Goal: Information Seeking & Learning: Check status

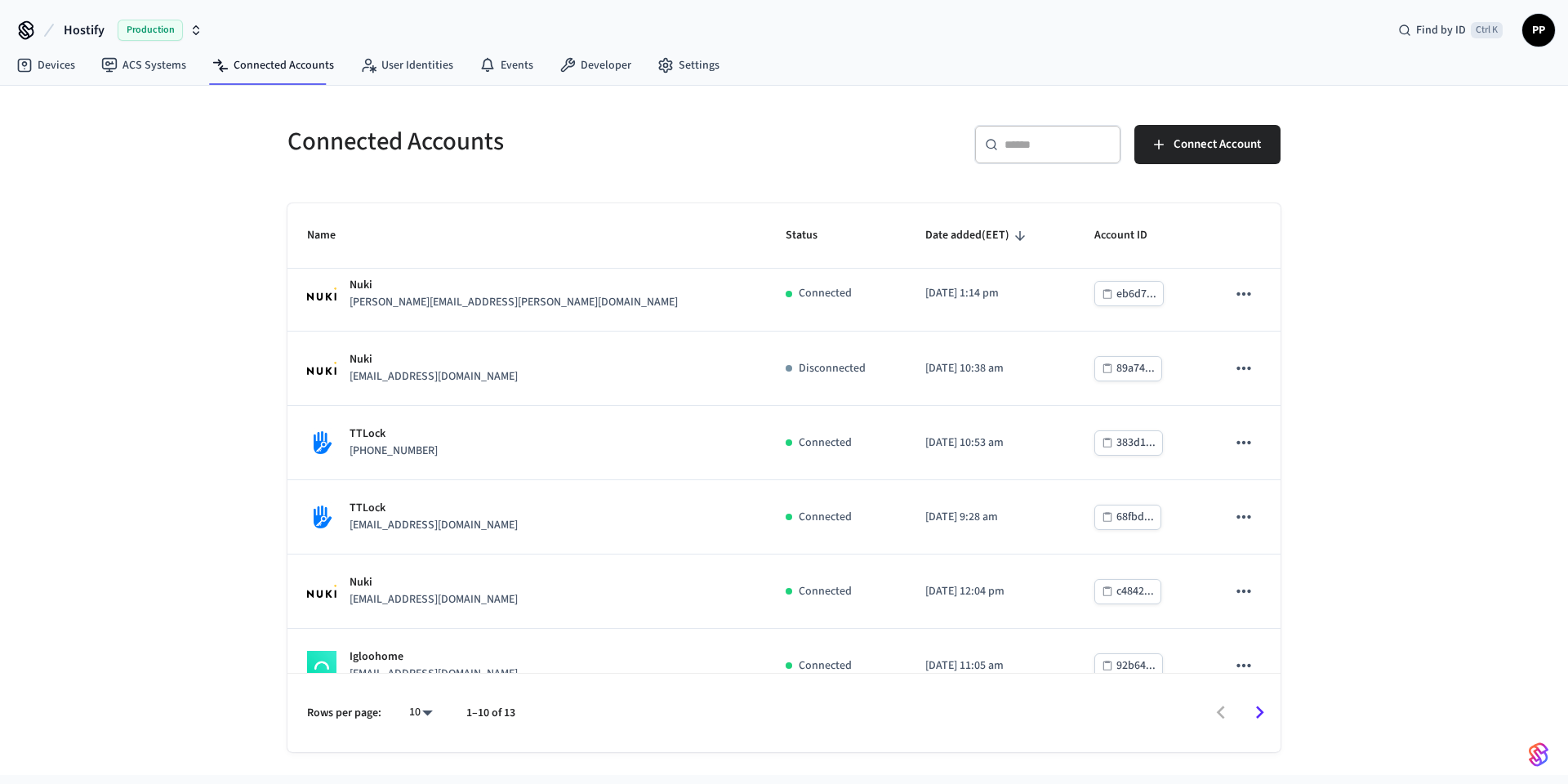
scroll to position [340, 0]
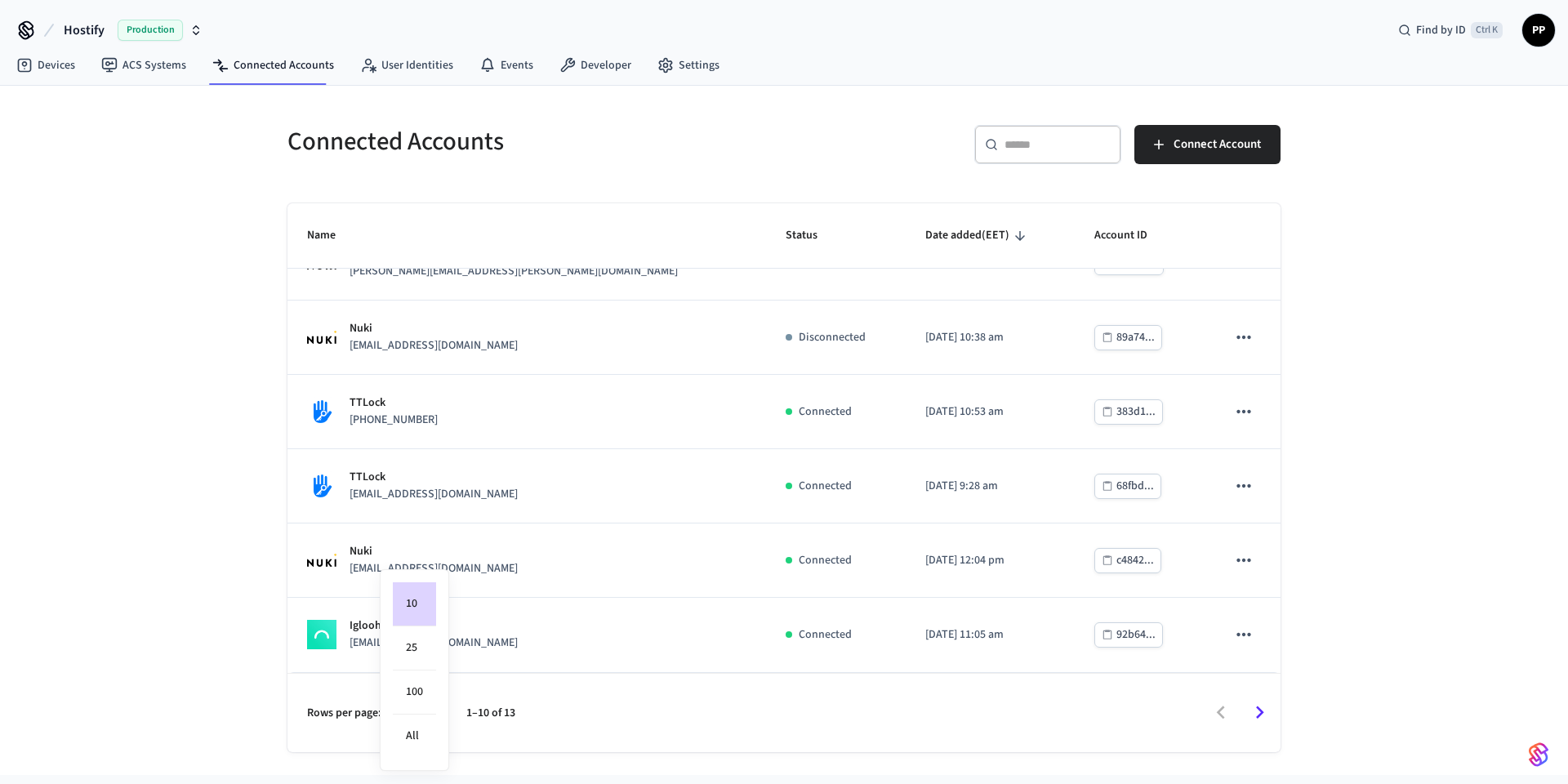
click at [426, 717] on body "Hostify Production Find by ID Ctrl K PP Devices ACS Systems Connected Accounts …" at bounding box center [784, 387] width 1568 height 774
click at [411, 736] on li "All" at bounding box center [414, 735] width 43 height 43
type input "**"
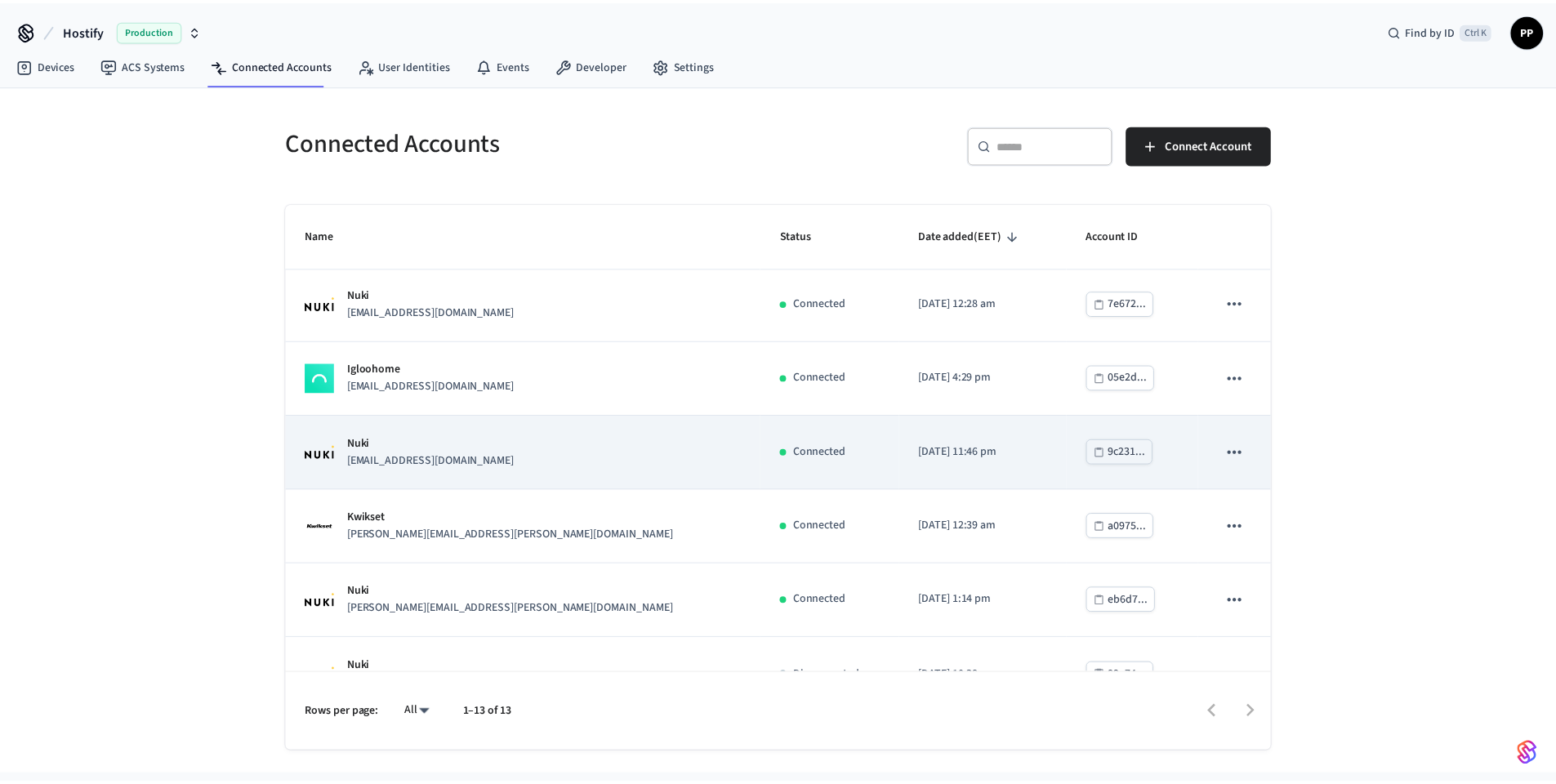
scroll to position [0, 0]
click at [506, 471] on div "Nuki [EMAIL_ADDRESS][DOMAIN_NAME]" at bounding box center [526, 454] width 439 height 35
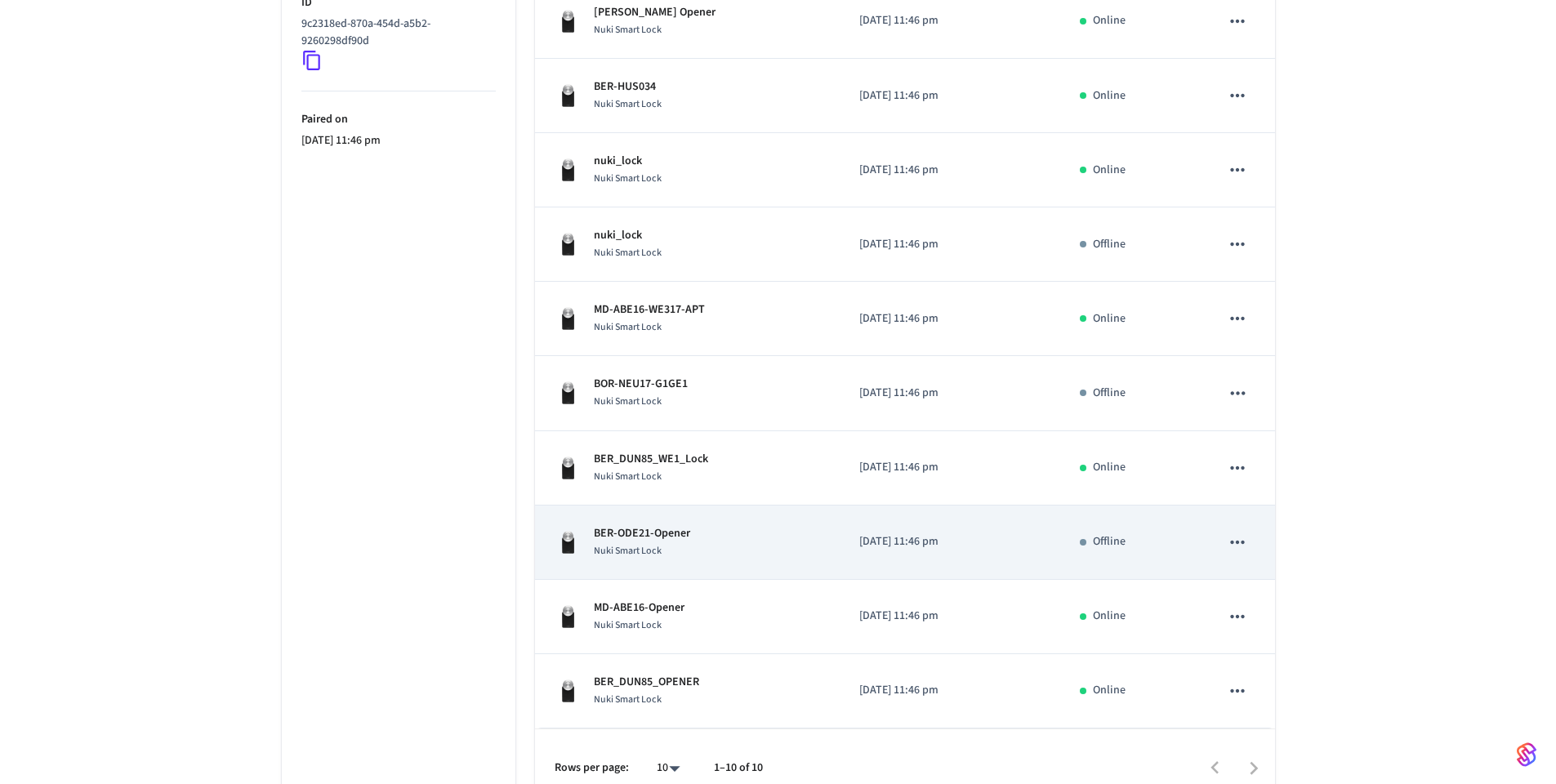
scroll to position [392, 0]
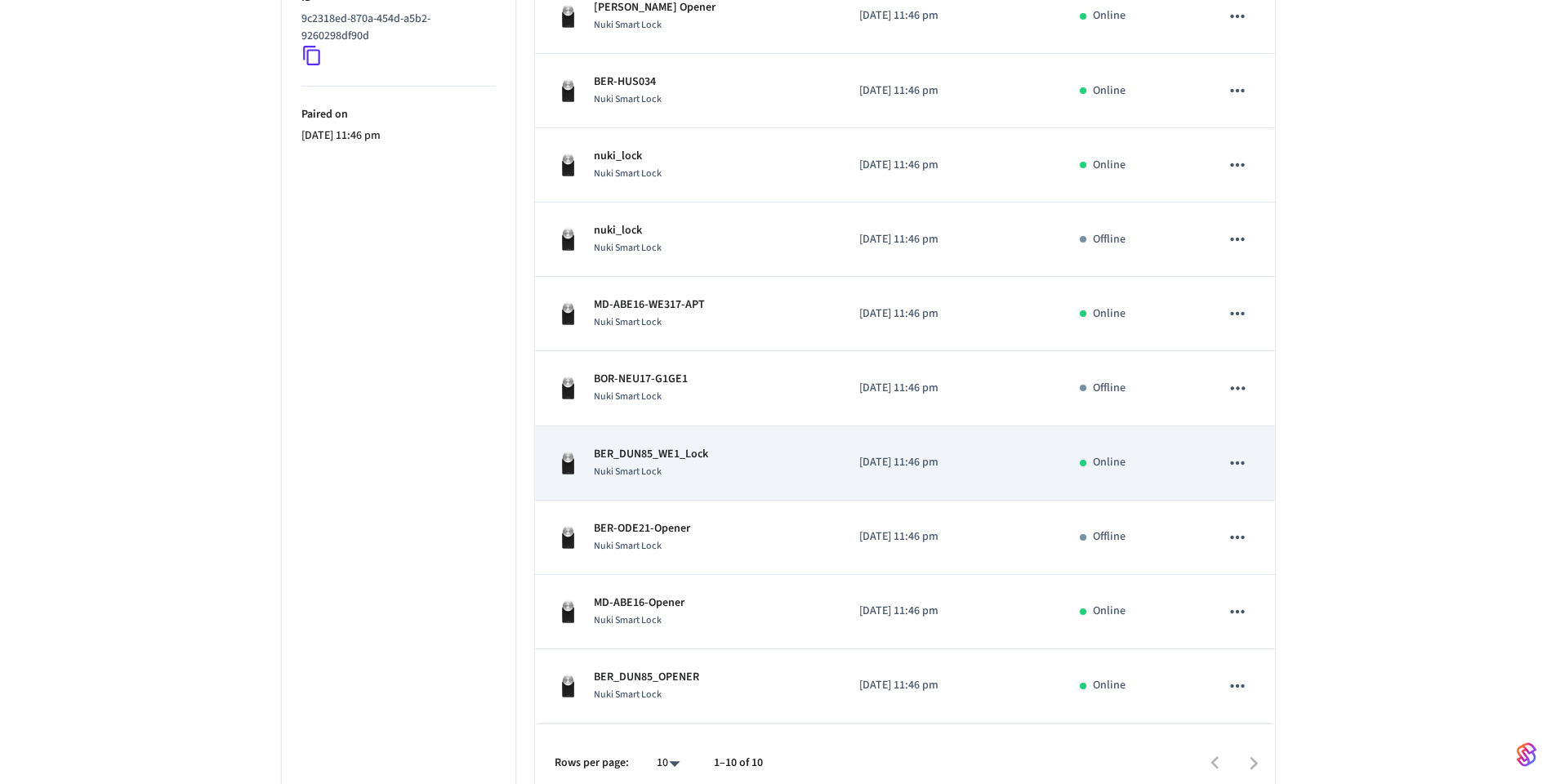
click at [708, 472] on div "BER_DUN85_WE1_Lock Nuki Smart Lock" at bounding box center [687, 463] width 266 height 35
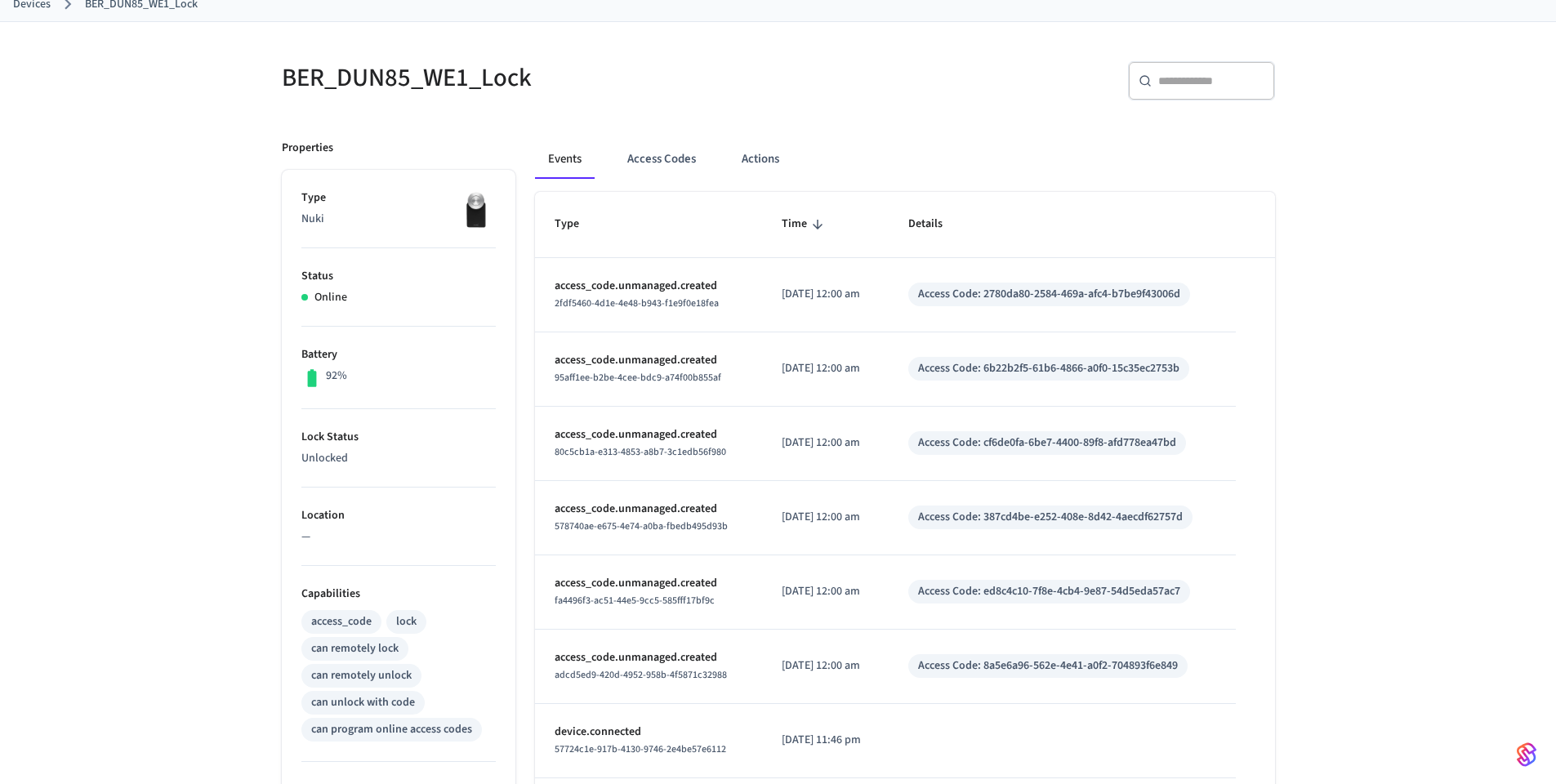
scroll to position [98, 0]
click at [658, 166] on button "Access Codes" at bounding box center [661, 159] width 95 height 39
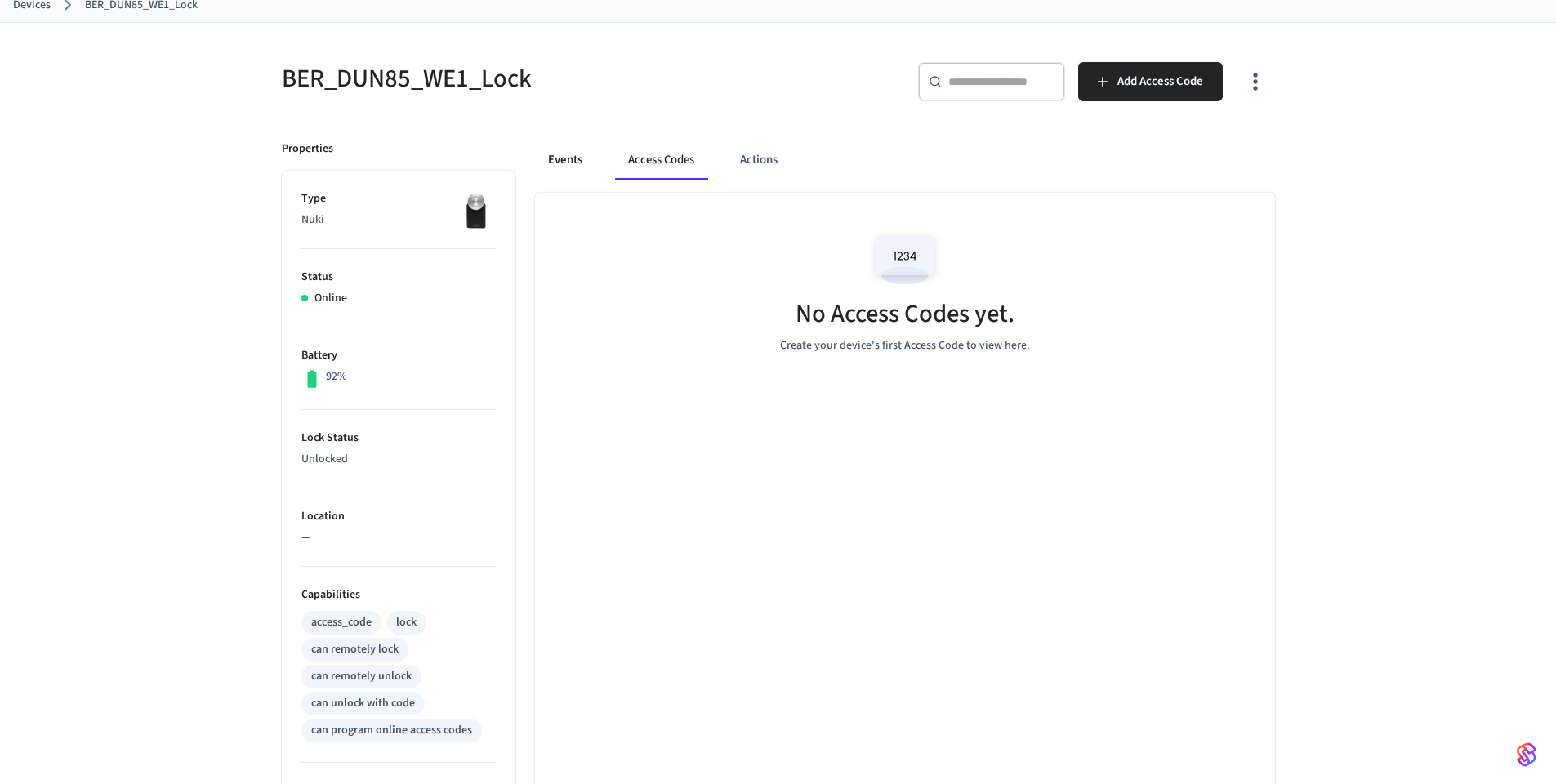
click at [563, 170] on button "Events" at bounding box center [565, 159] width 61 height 39
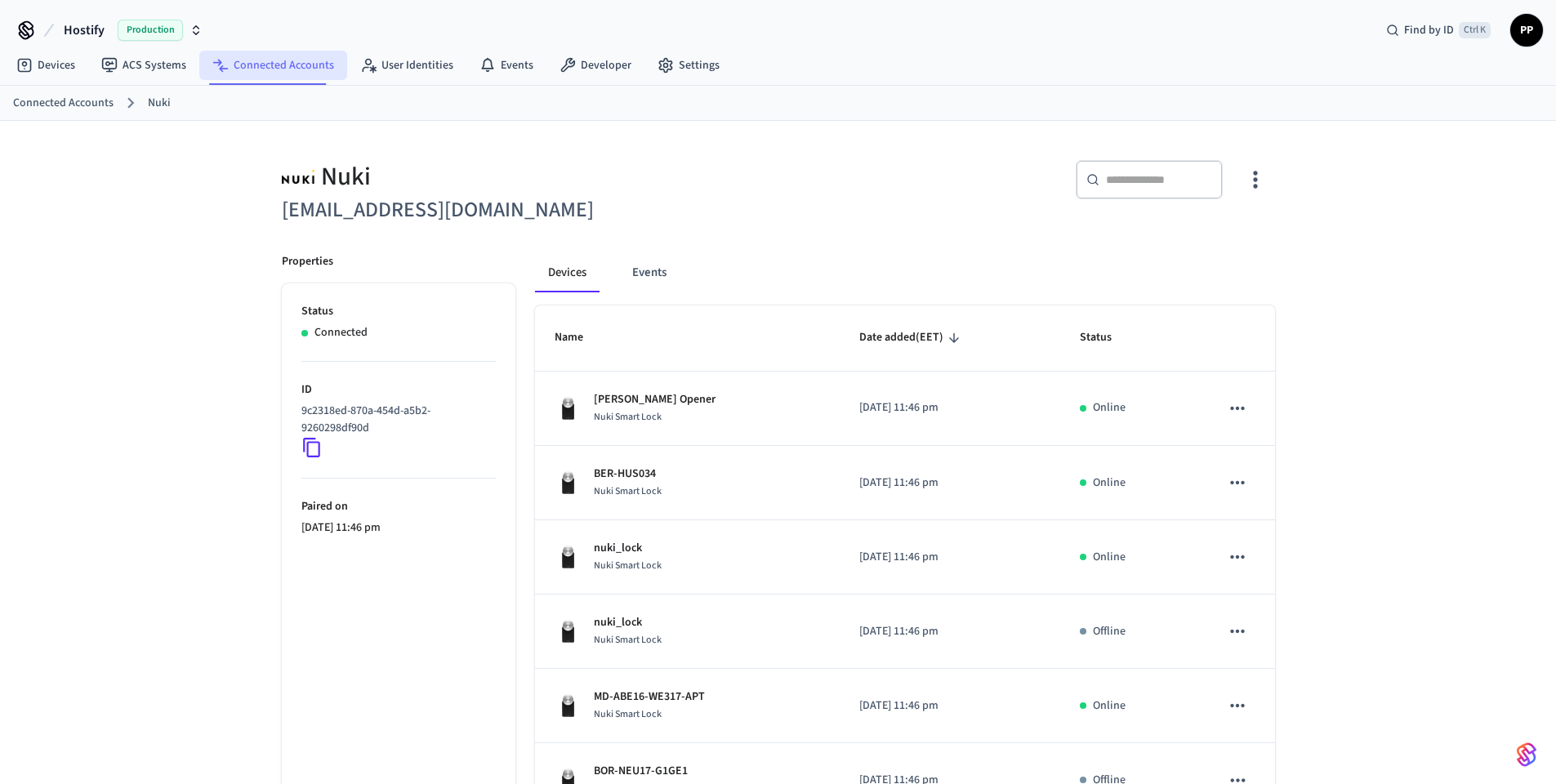
click at [276, 74] on link "Connected Accounts" at bounding box center [273, 65] width 148 height 30
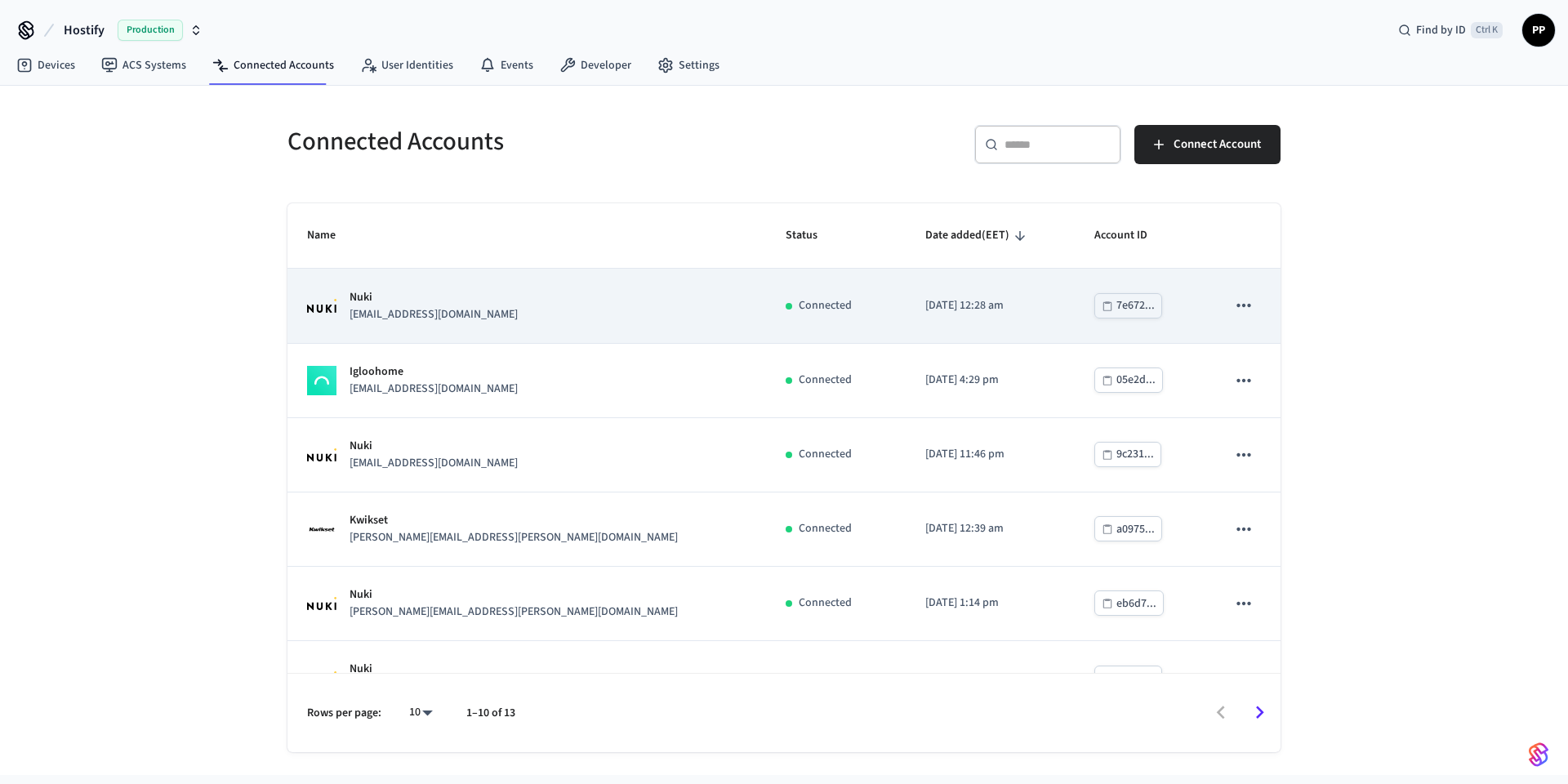
click at [464, 313] on div "Nuki [EMAIL_ADDRESS][DOMAIN_NAME]" at bounding box center [526, 306] width 439 height 35
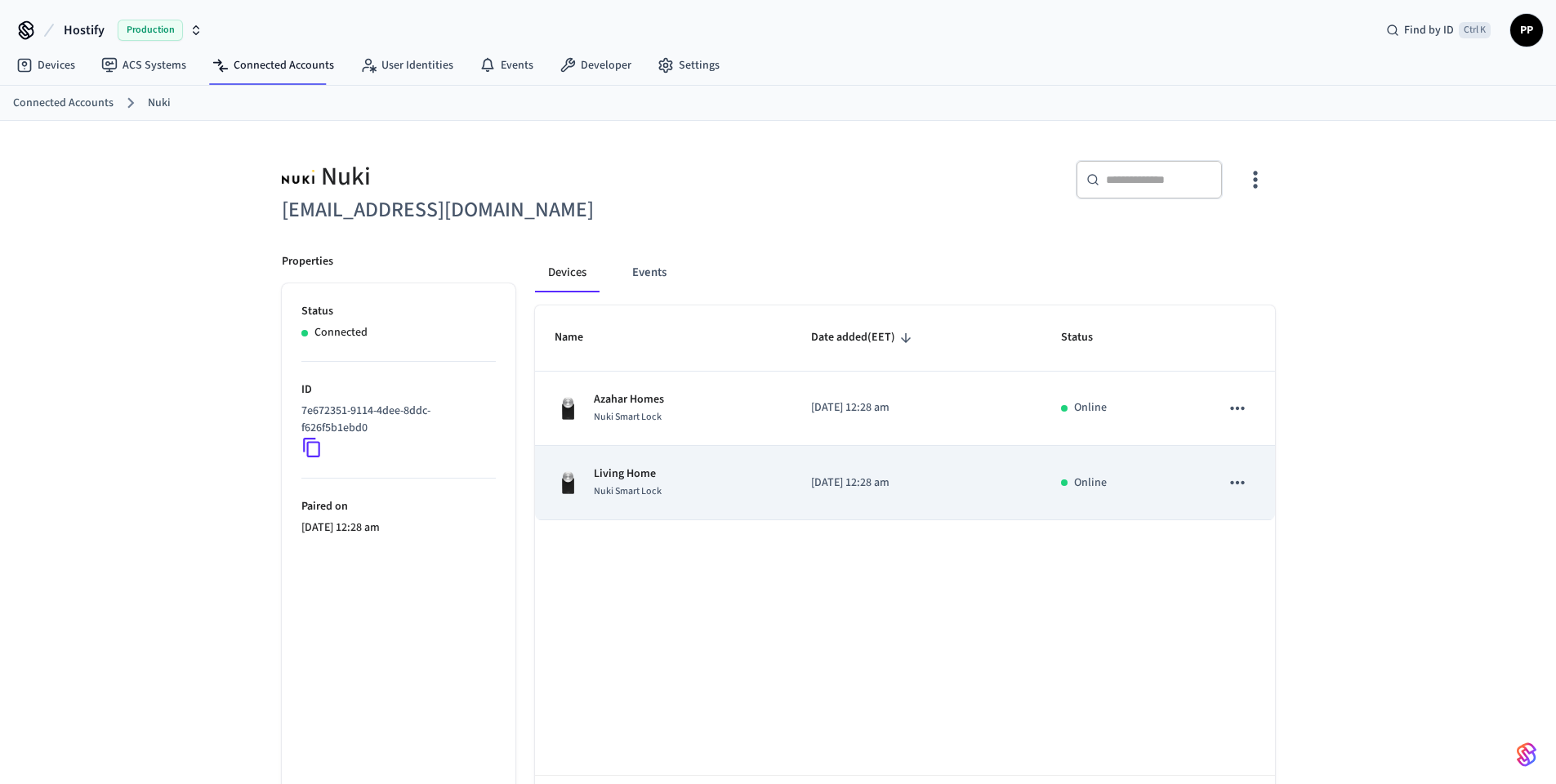
click at [688, 480] on div "Living Home Nuki Smart Lock" at bounding box center [663, 482] width 218 height 35
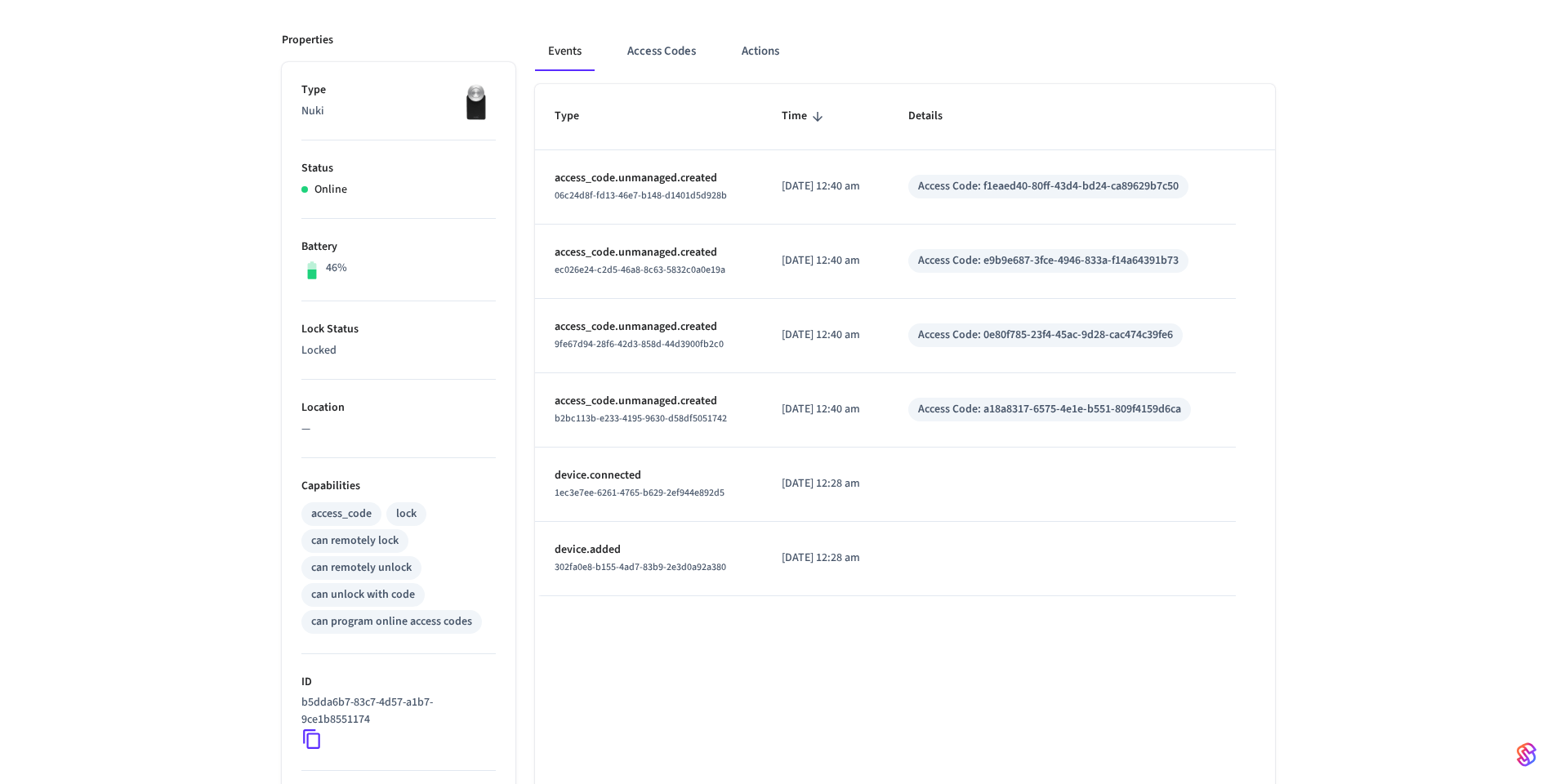
scroll to position [196, 0]
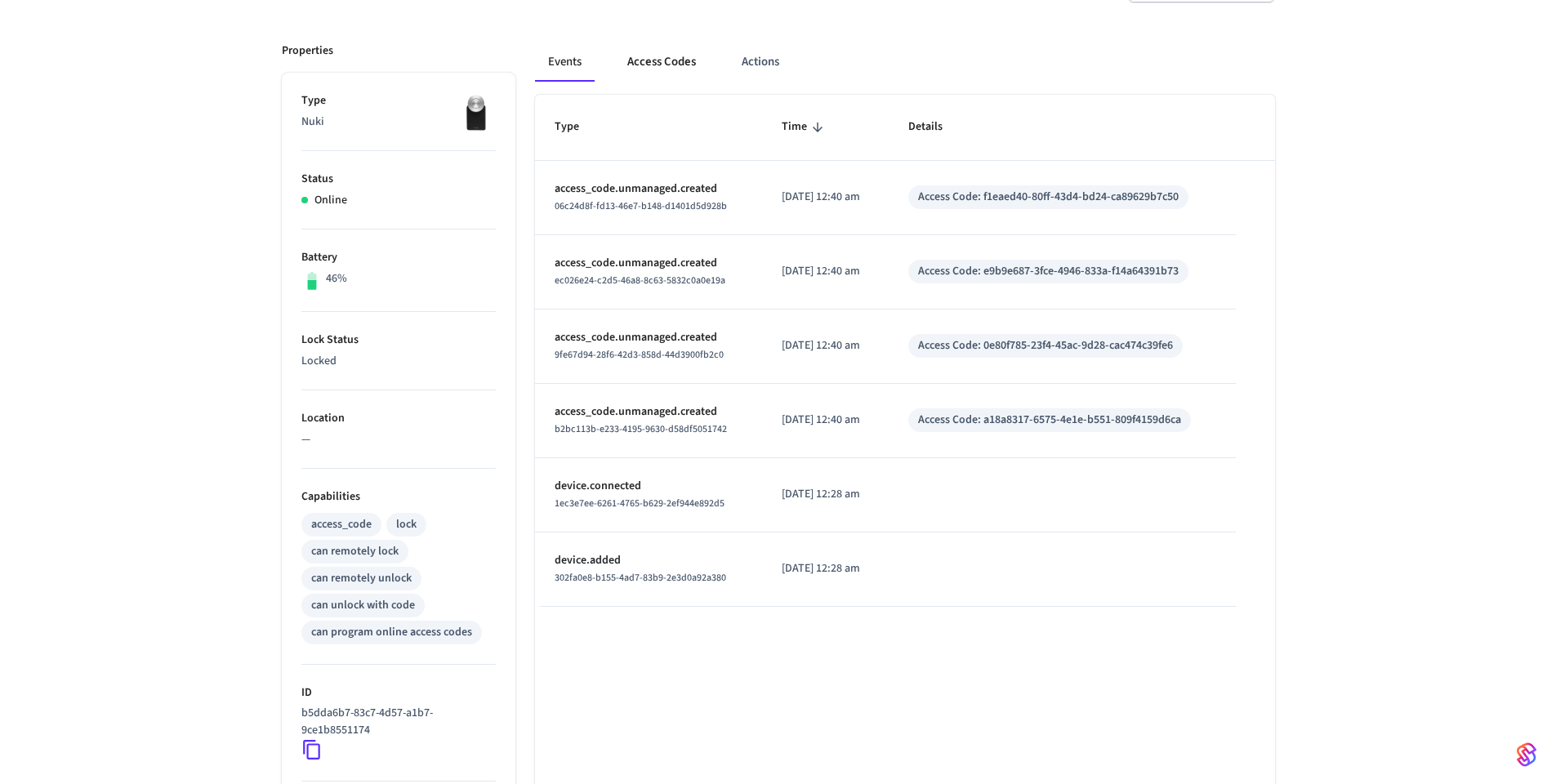
click at [662, 71] on button "Access Codes" at bounding box center [661, 61] width 95 height 39
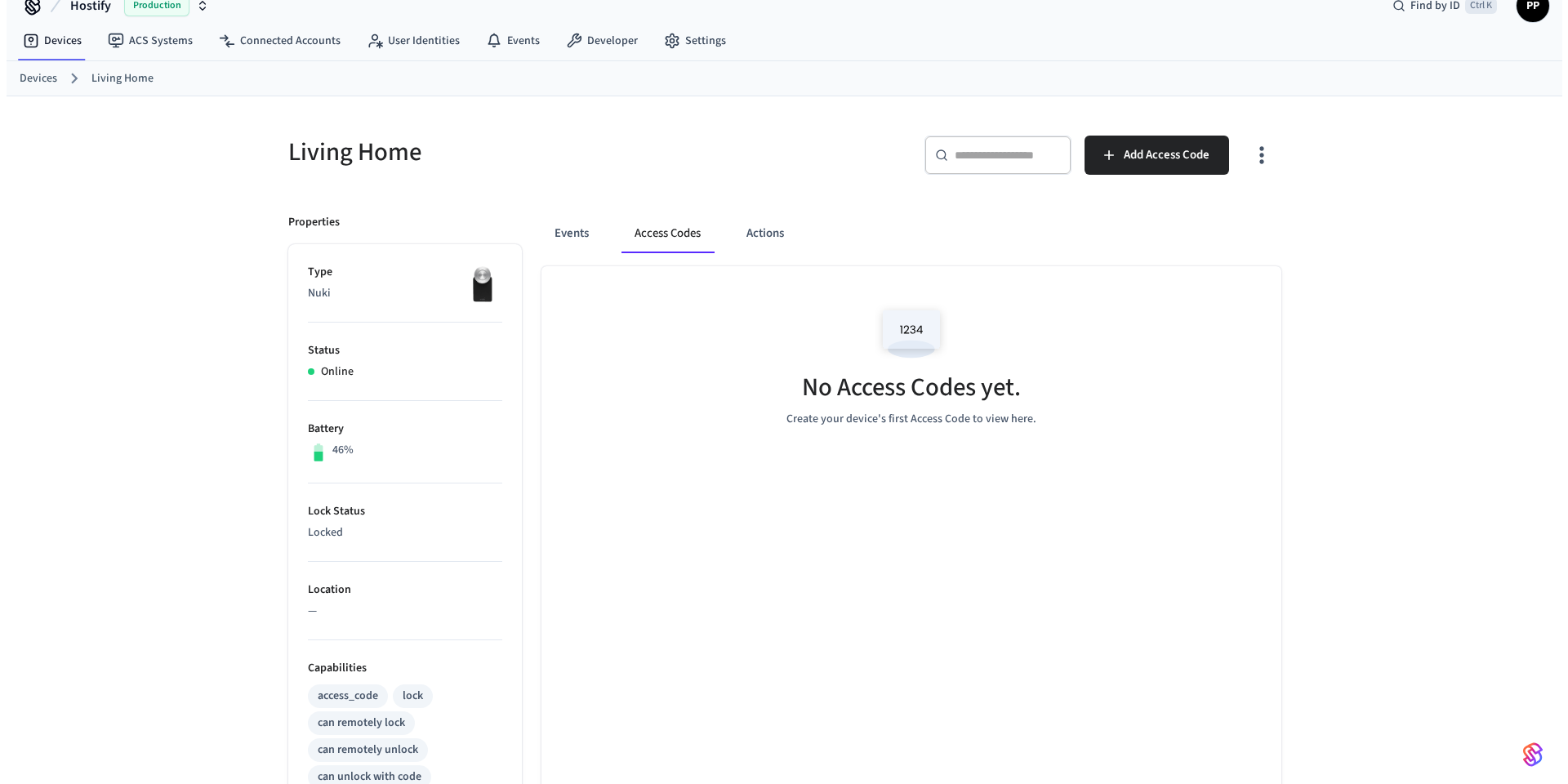
scroll to position [0, 0]
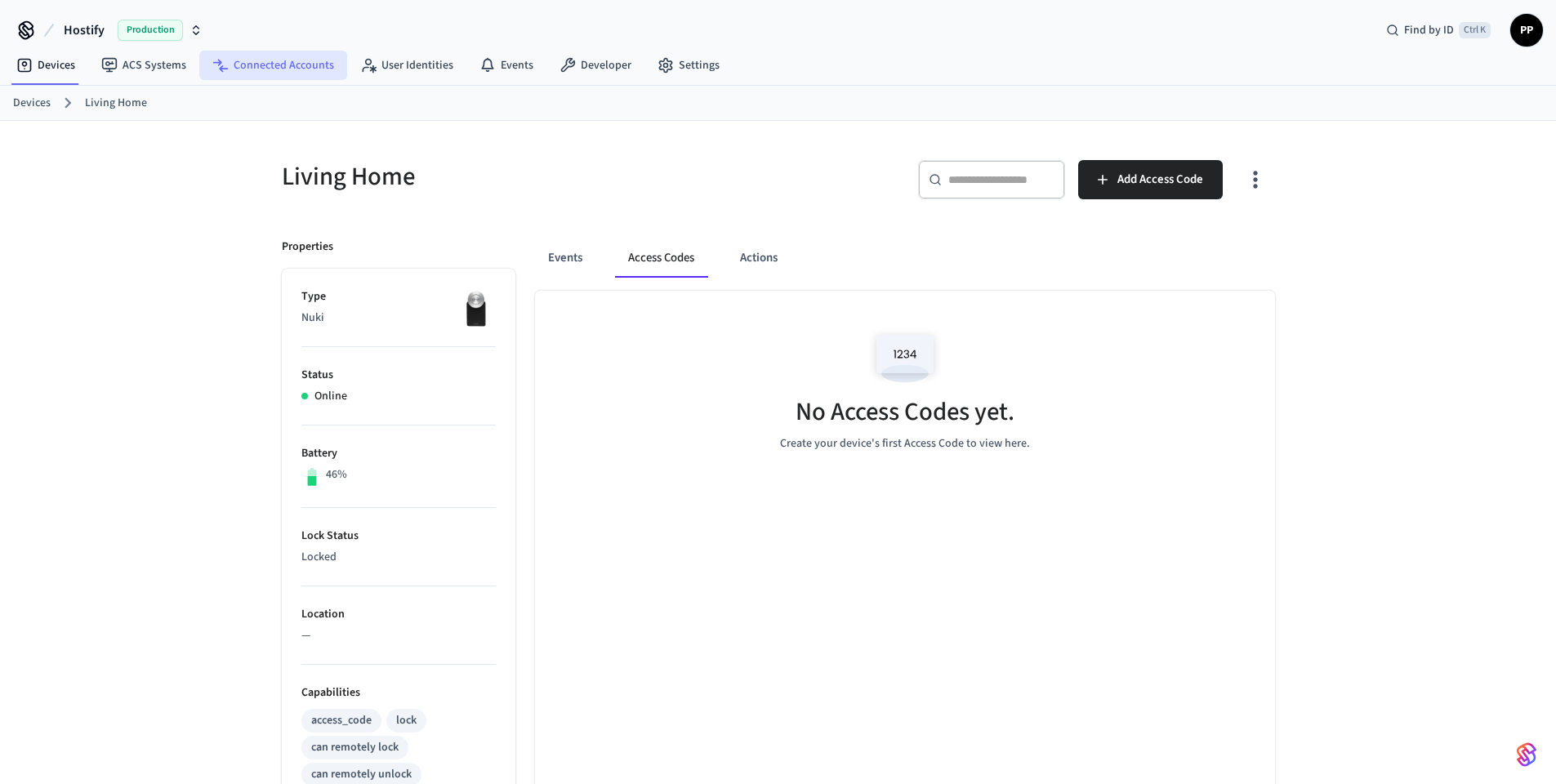
click at [260, 57] on link "Connected Accounts" at bounding box center [273, 65] width 148 height 30
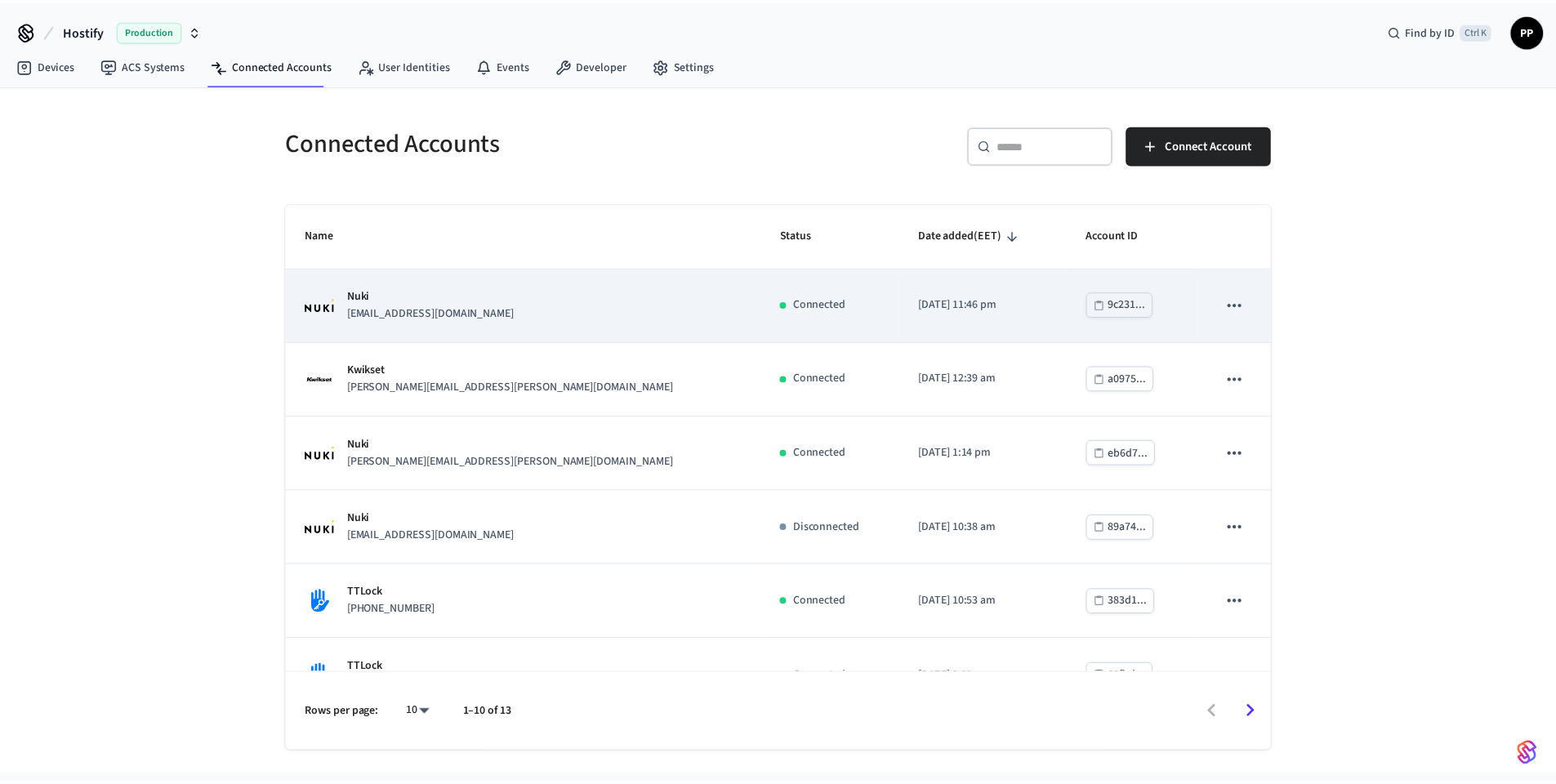
scroll to position [294, 0]
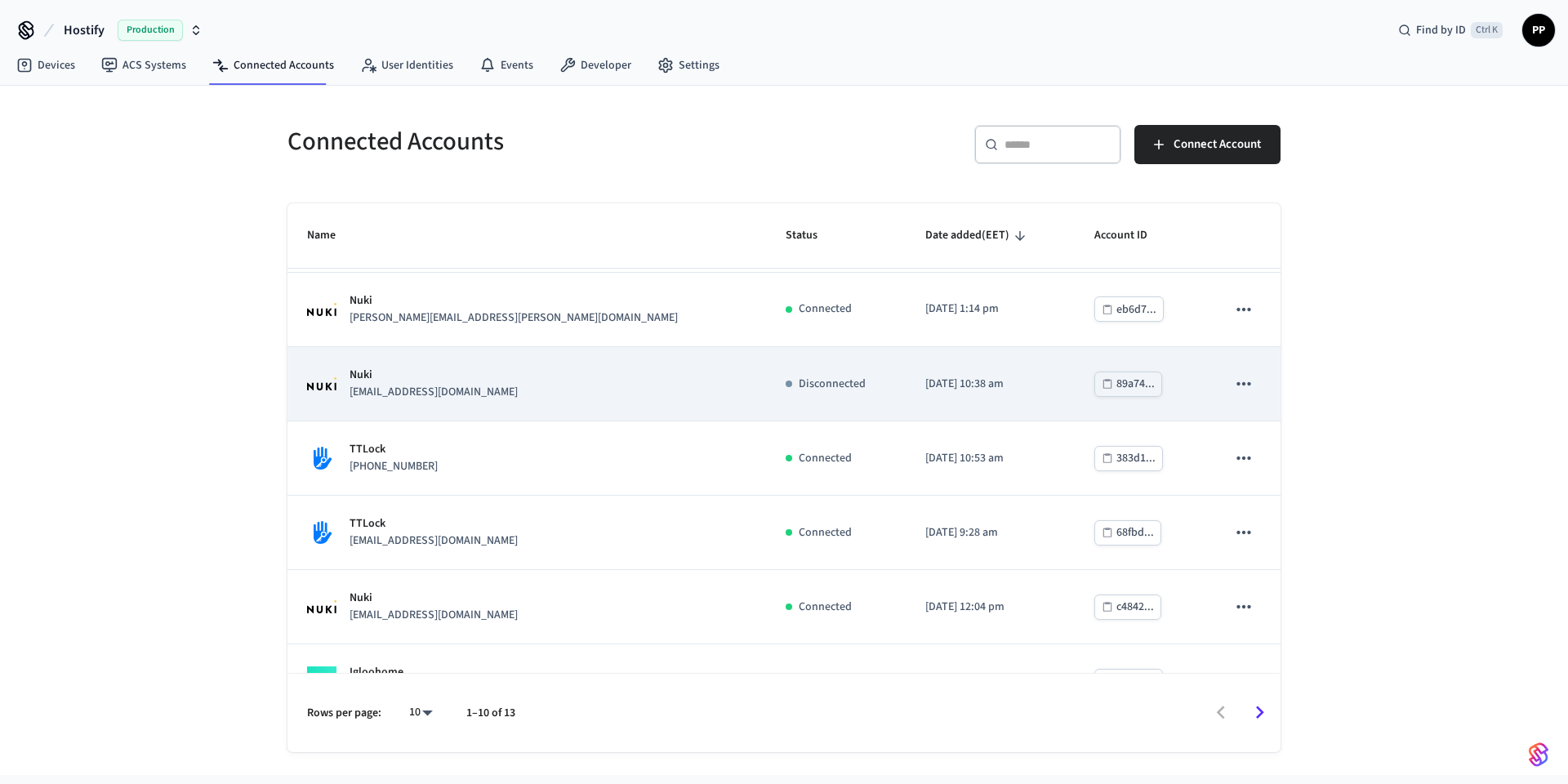
click at [498, 392] on p "[EMAIL_ADDRESS][DOMAIN_NAME]" at bounding box center [434, 392] width 168 height 17
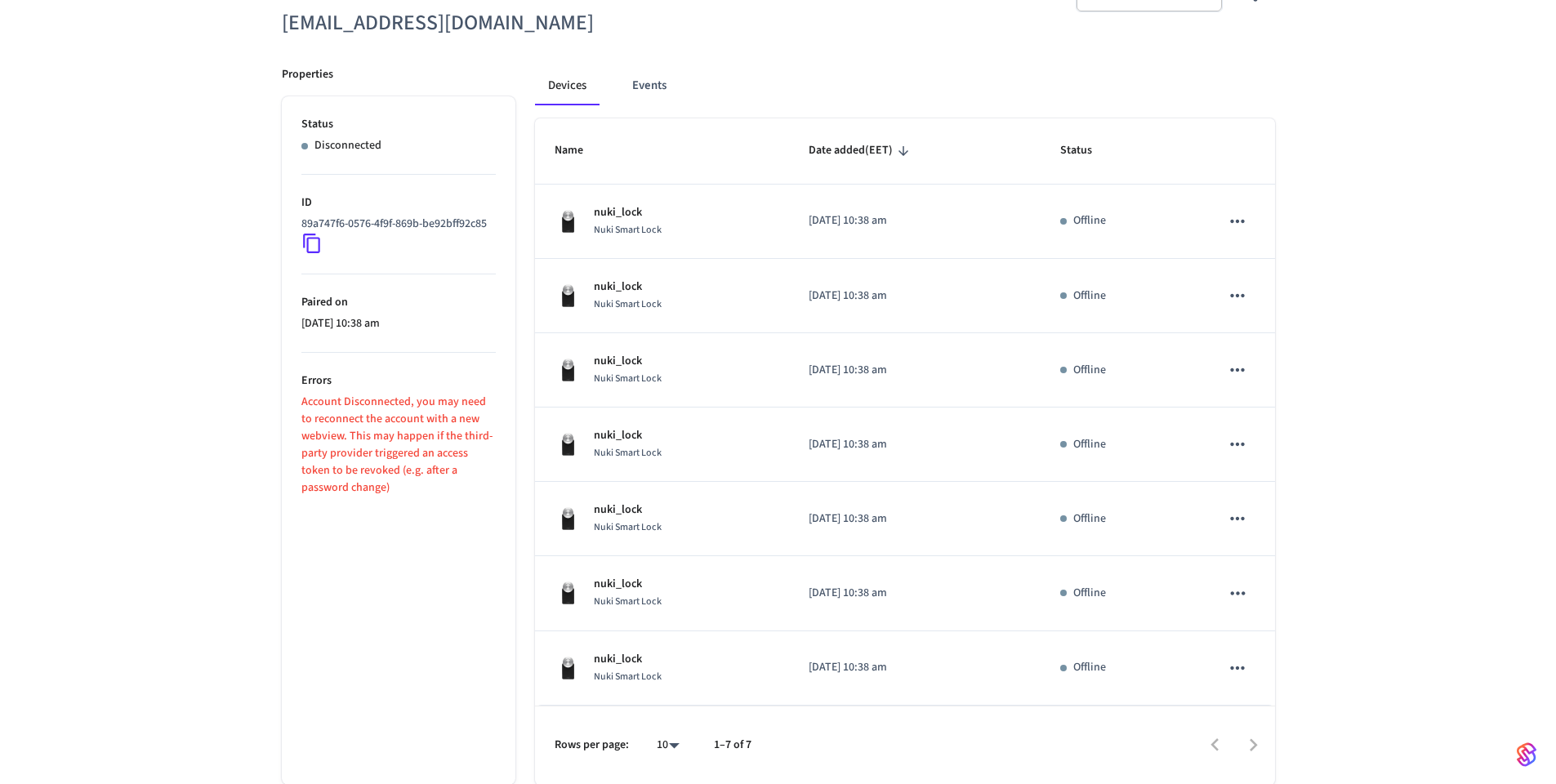
scroll to position [187, 0]
